Goal: Information Seeking & Learning: Learn about a topic

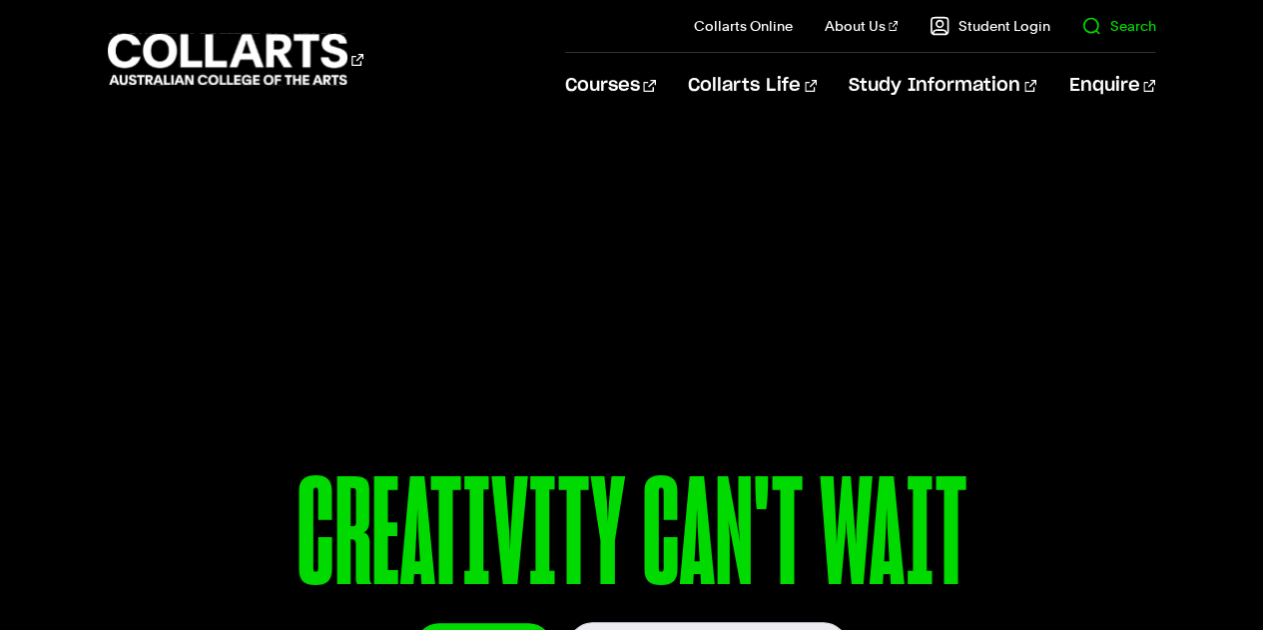
click at [1098, 23] on link "Search" at bounding box center [1119, 26] width 74 height 20
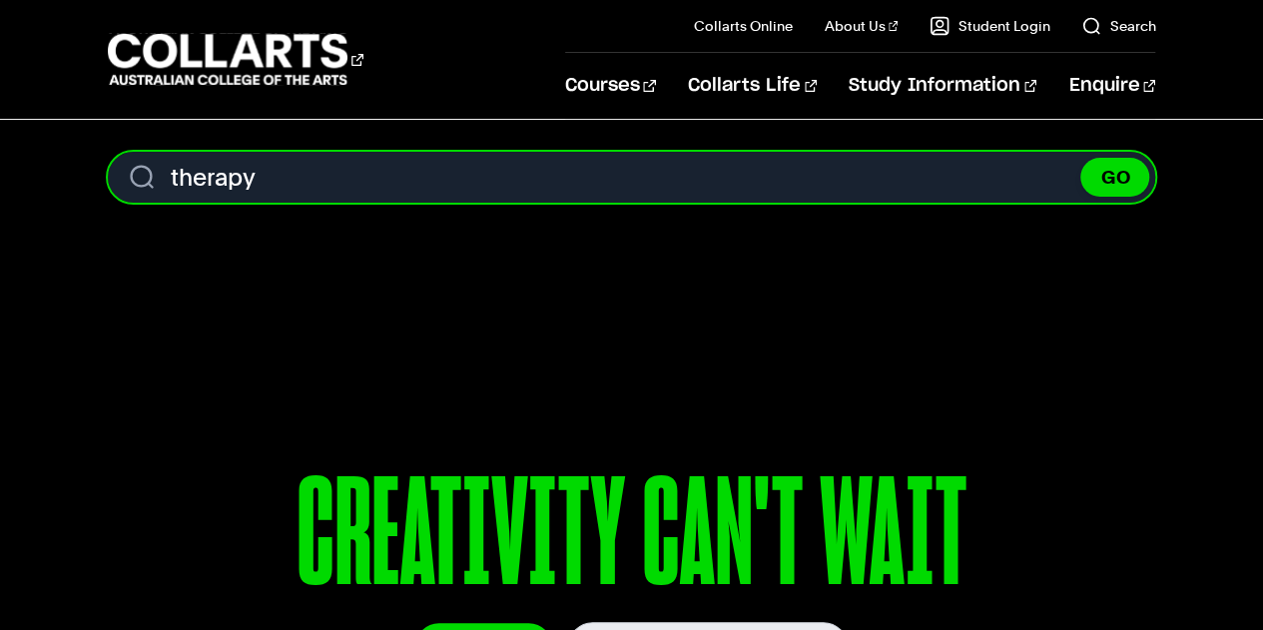
type input "therapy"
click at [1081, 158] on button "GO" at bounding box center [1115, 177] width 69 height 39
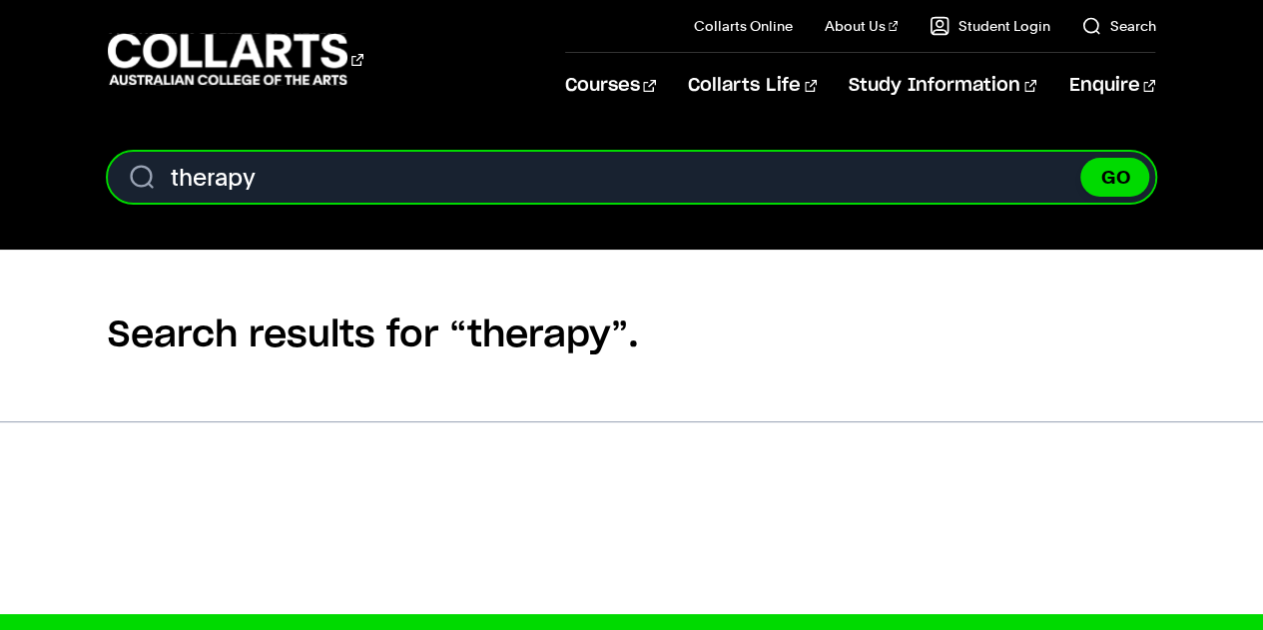
click at [470, 197] on input "therapy" at bounding box center [632, 177] width 1049 height 51
type input "t"
type input "art therapy"
click at [1081, 158] on button "GO" at bounding box center [1115, 177] width 69 height 39
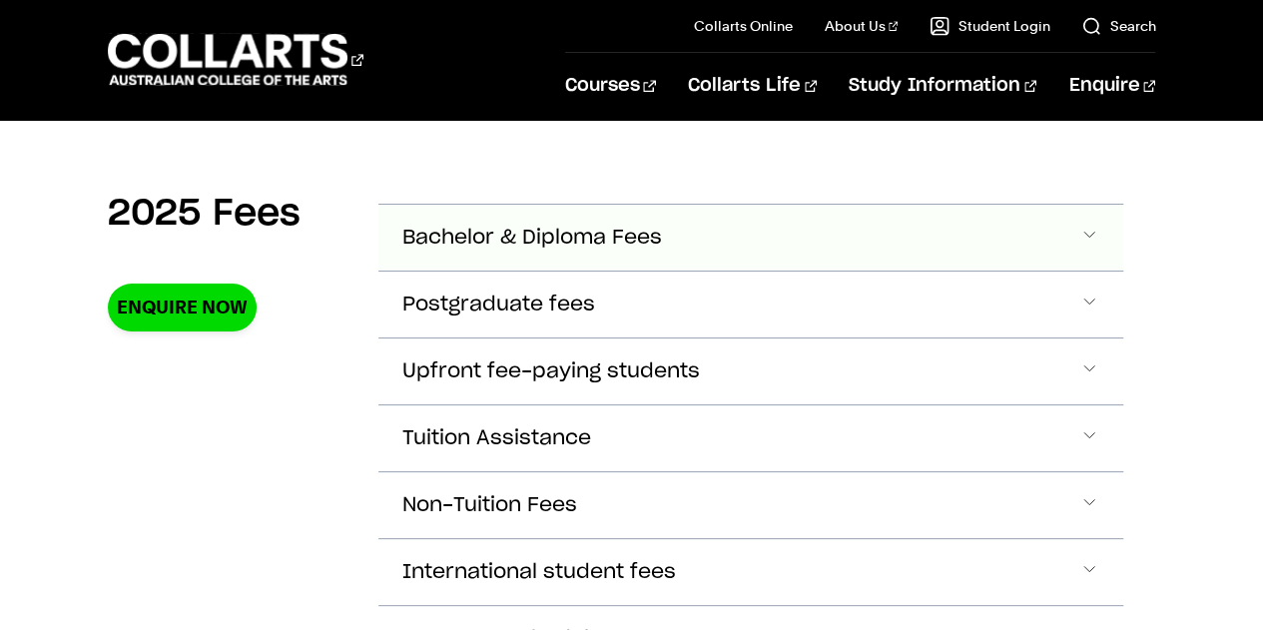
click at [569, 251] on button "Bachelor & Diploma Fees" at bounding box center [751, 238] width 746 height 66
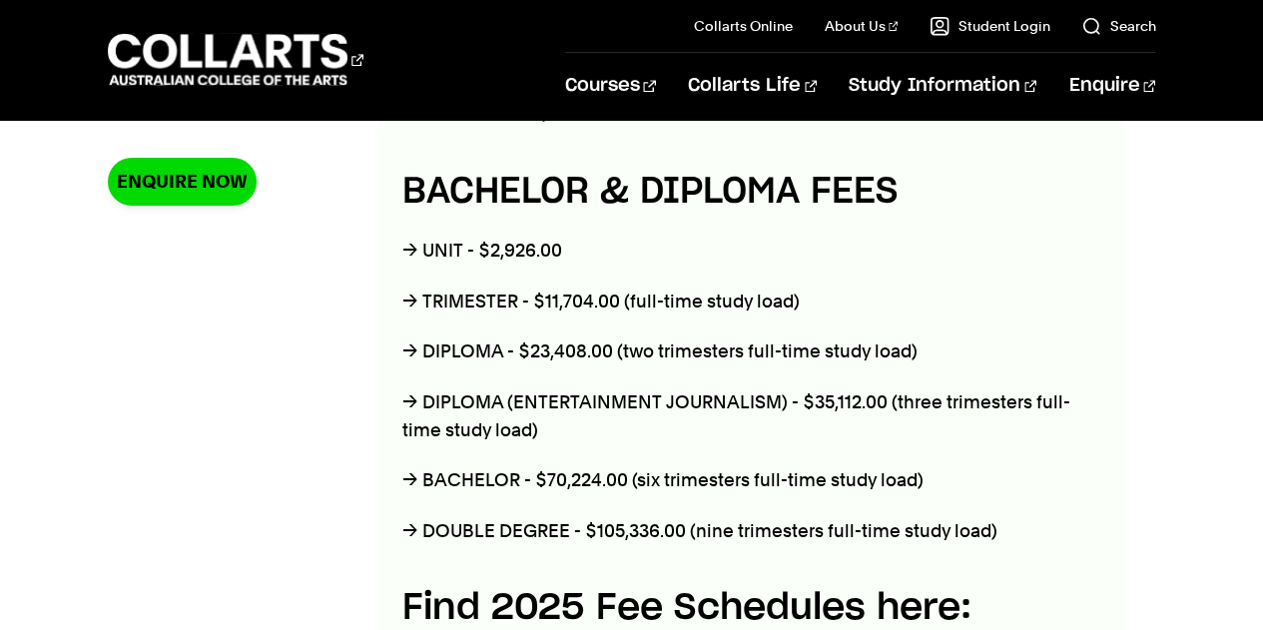
scroll to position [801, 0]
